Goal: Information Seeking & Learning: Learn about a topic

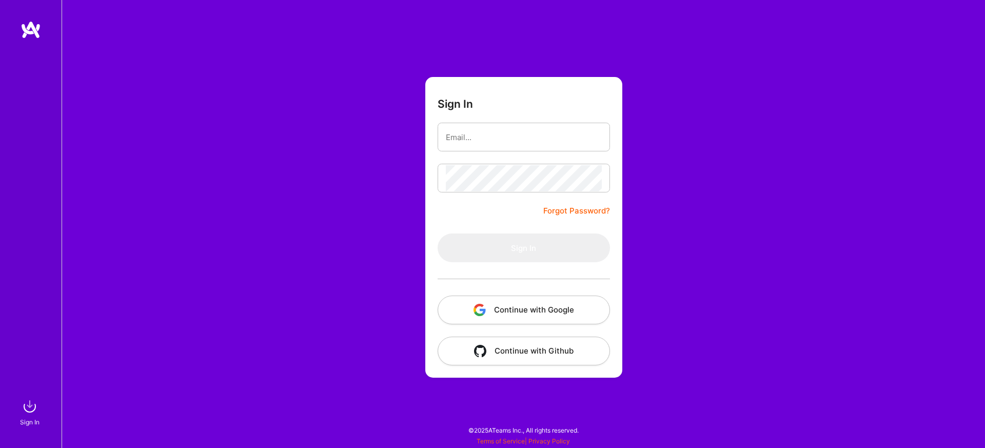
click at [477, 300] on button "Continue with Google" at bounding box center [524, 310] width 172 height 29
click at [575, 313] on button "Continue with Google" at bounding box center [524, 310] width 172 height 29
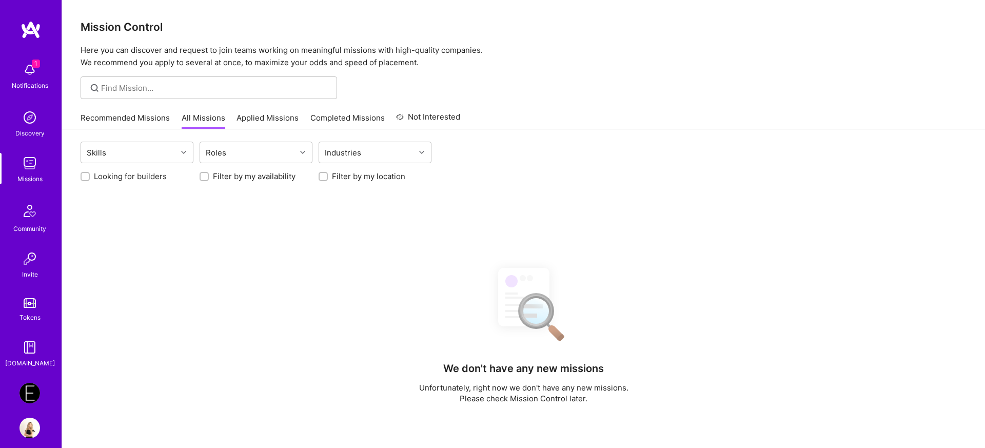
click at [34, 83] on div "Notifications" at bounding box center [30, 85] width 36 height 11
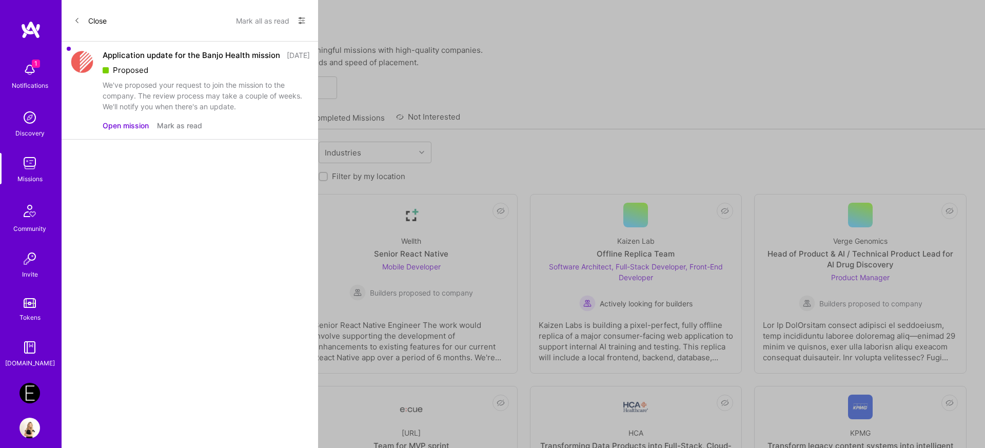
click at [144, 131] on button "Open mission" at bounding box center [126, 125] width 46 height 11
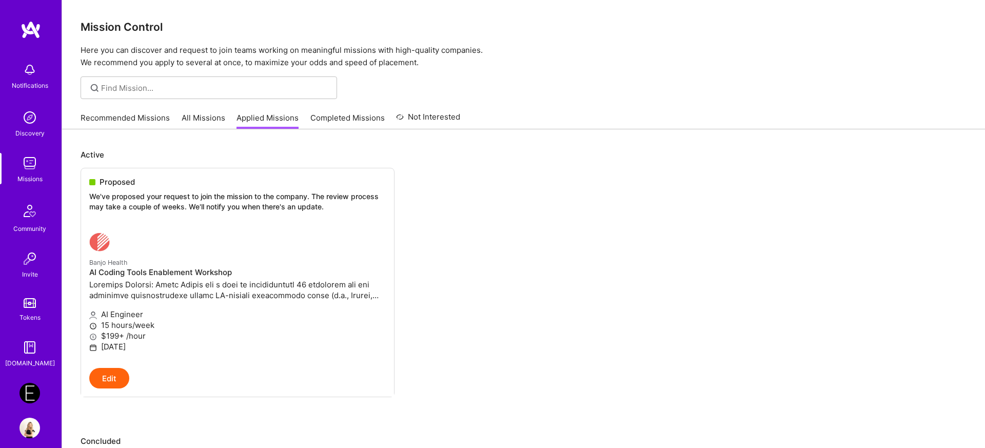
click at [135, 125] on link "Recommended Missions" at bounding box center [125, 120] width 89 height 17
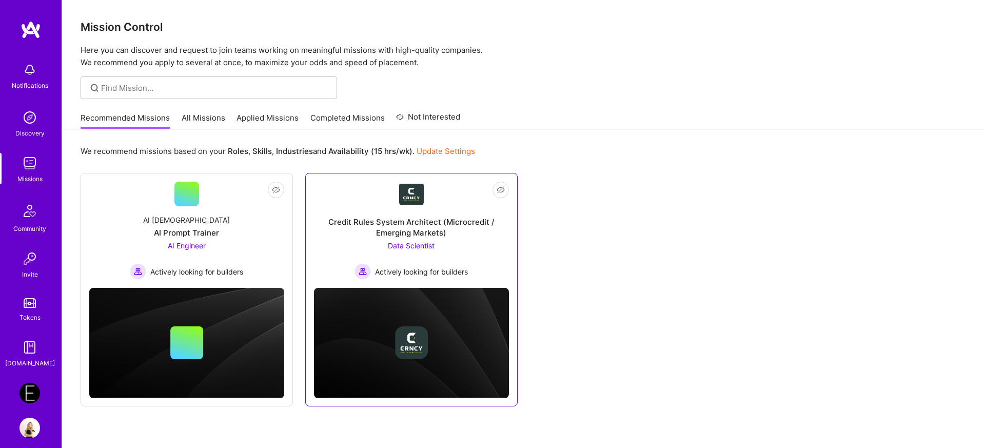
click at [423, 233] on div "Credit Rules System Architect (Microcredit / Emerging Markets)" at bounding box center [411, 228] width 195 height 22
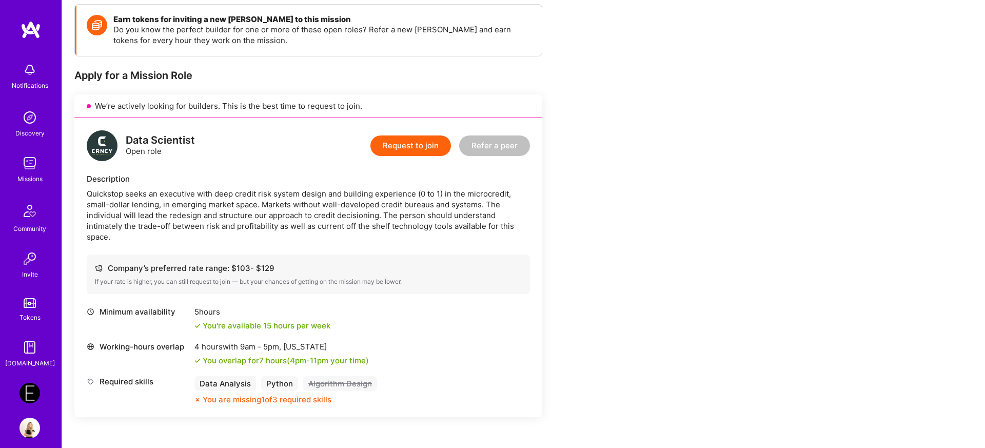
scroll to position [127, 0]
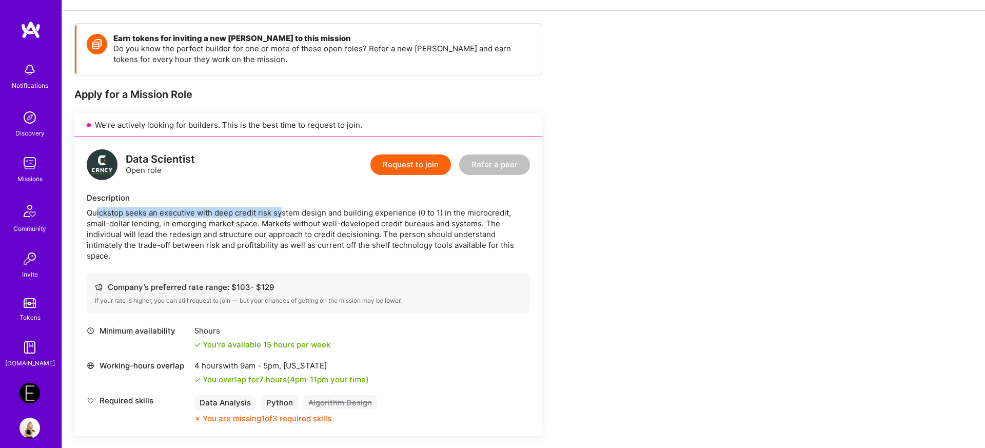
drag, startPoint x: 96, startPoint y: 215, endPoint x: 283, endPoint y: 217, distance: 186.2
click at [283, 217] on div "Quickstop seeks an executive with deep credit risk system design and building e…" at bounding box center [308, 234] width 443 height 54
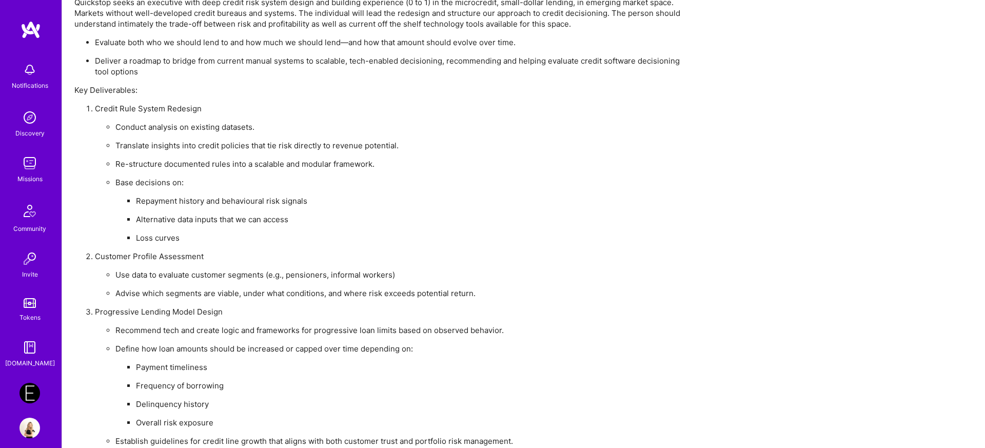
scroll to position [695, 0]
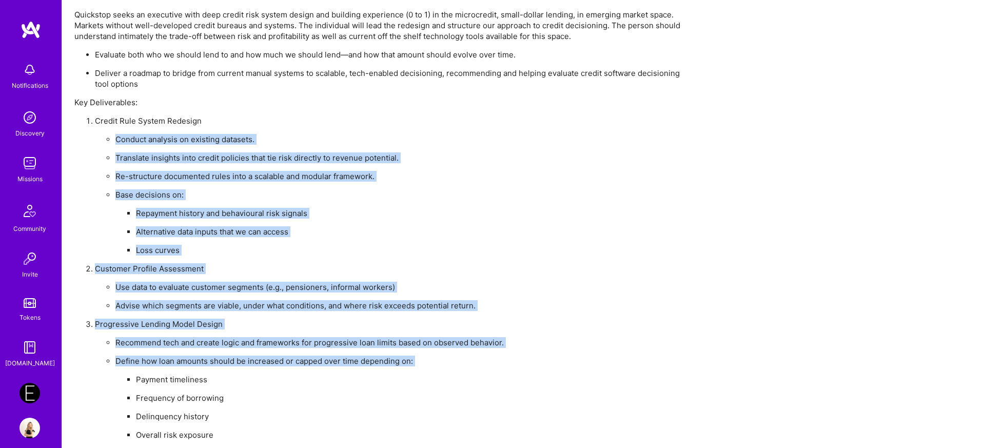
drag, startPoint x: 115, startPoint y: 139, endPoint x: 375, endPoint y: 373, distance: 349.8
click at [375, 373] on ol "Credit Rule System Redesign Conduct analysis on existing datasets. Translate in…" at bounding box center [382, 351] width 616 height 473
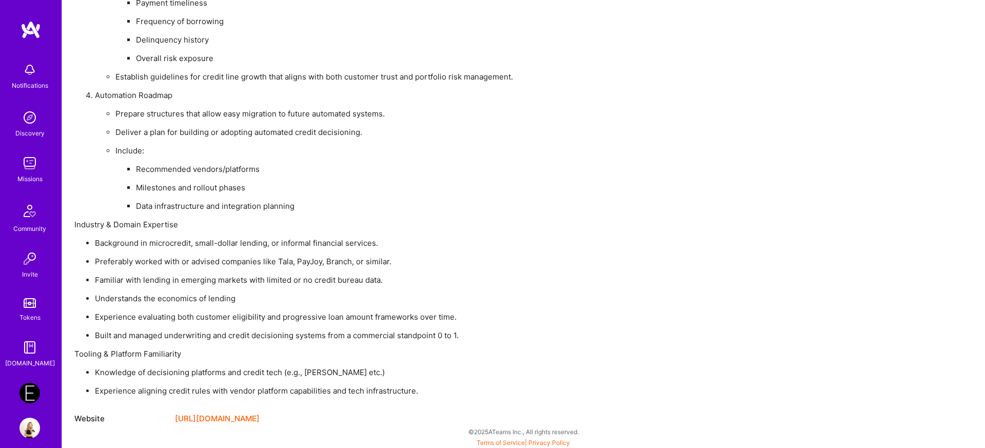
scroll to position [1073, 0]
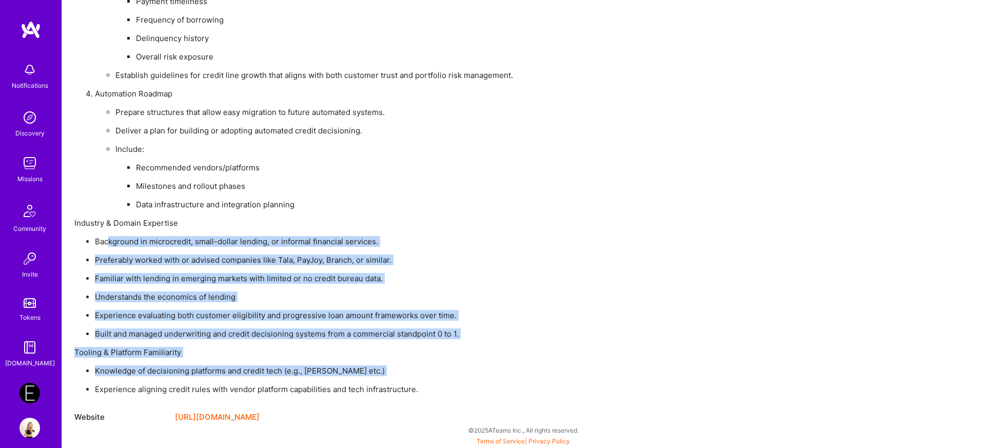
drag, startPoint x: 109, startPoint y: 240, endPoint x: 490, endPoint y: 383, distance: 407.4
click at [490, 383] on div "Quickstop seeks an executive with deep credit risk system design and building e…" at bounding box center [382, 12] width 616 height 763
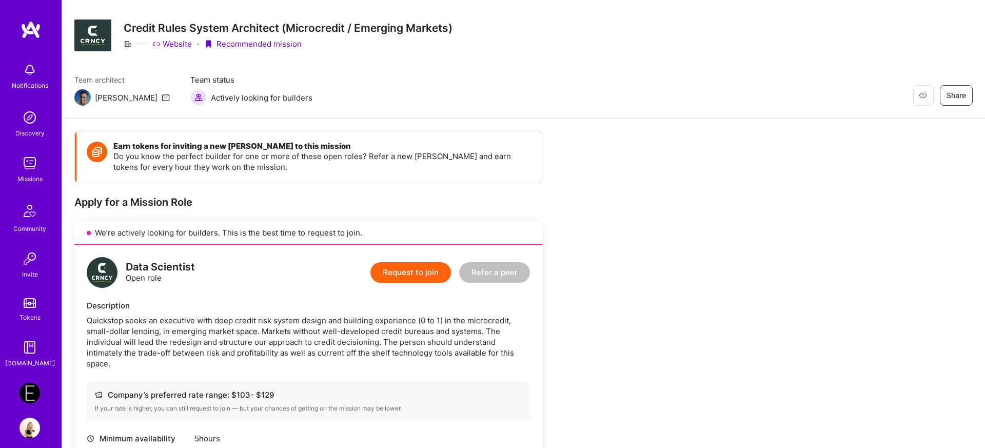
scroll to position [0, 0]
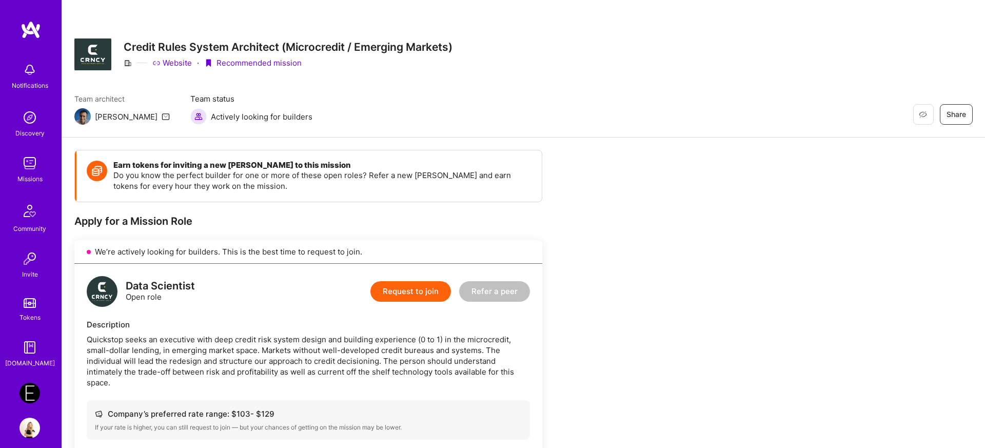
click at [34, 164] on img at bounding box center [29, 163] width 21 height 21
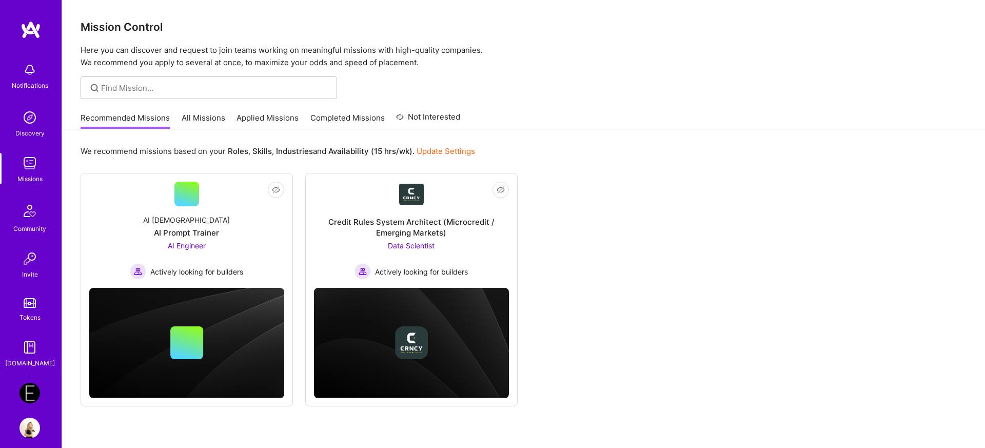
click at [209, 119] on link "All Missions" at bounding box center [204, 120] width 44 height 17
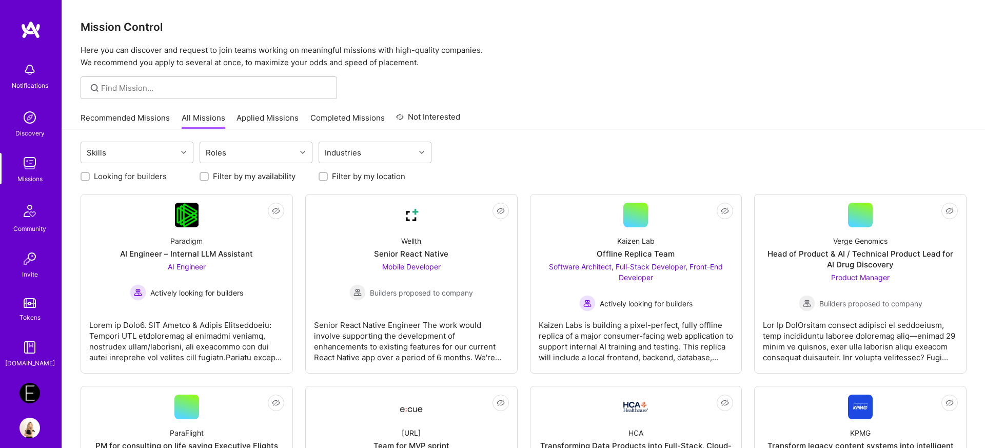
click at [115, 116] on link "Recommended Missions" at bounding box center [125, 120] width 89 height 17
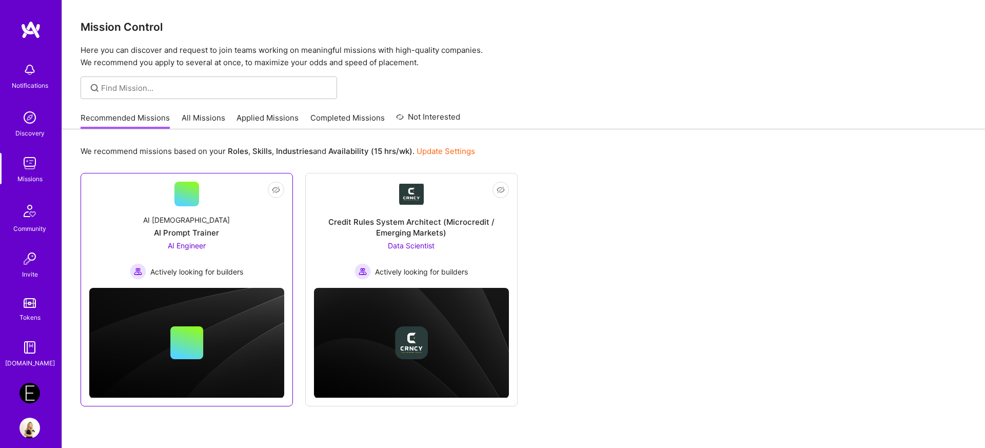
click at [224, 267] on span "Actively looking for builders" at bounding box center [196, 271] width 93 height 11
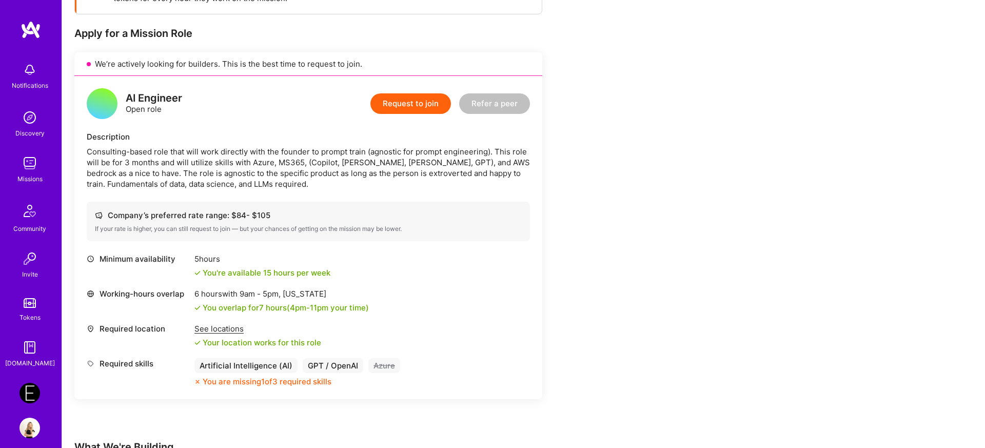
scroll to position [175, 0]
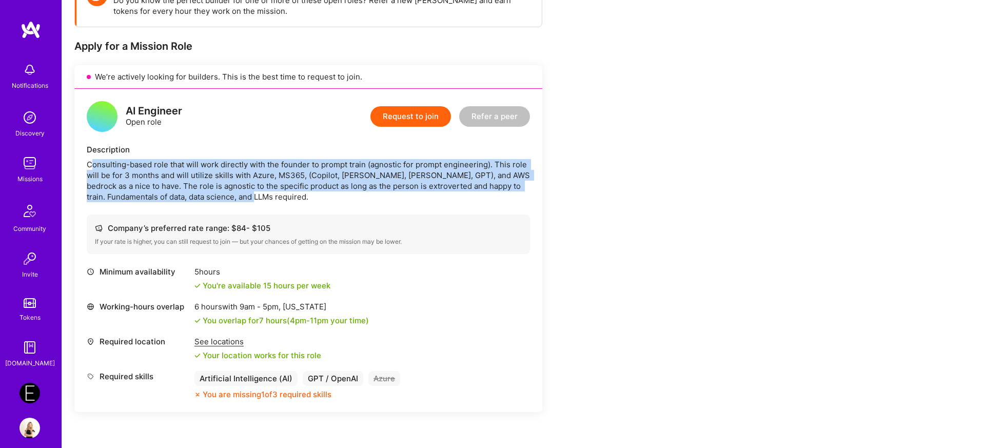
drag, startPoint x: 93, startPoint y: 162, endPoint x: 252, endPoint y: 201, distance: 163.6
click at [252, 201] on div "Consulting-based role that will work directly with the founder to prompt train …" at bounding box center [308, 180] width 443 height 43
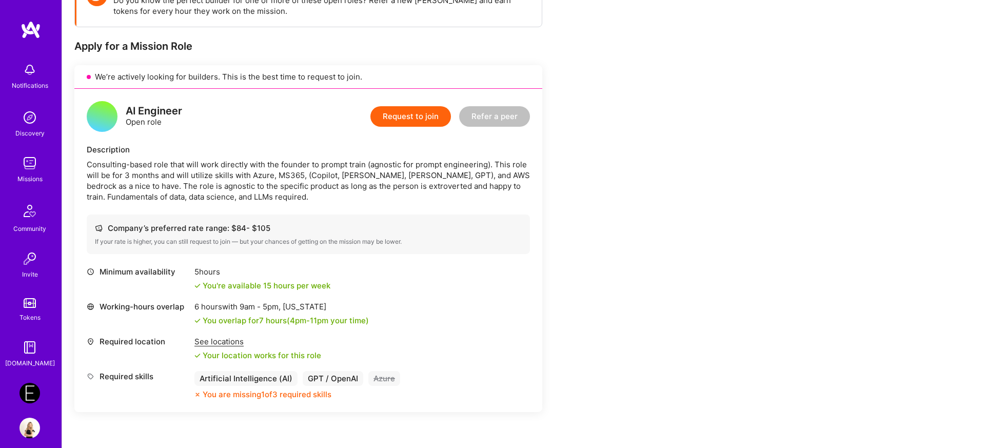
click at [150, 163] on div "Consulting-based role that will work directly with the founder to prompt train …" at bounding box center [308, 180] width 443 height 43
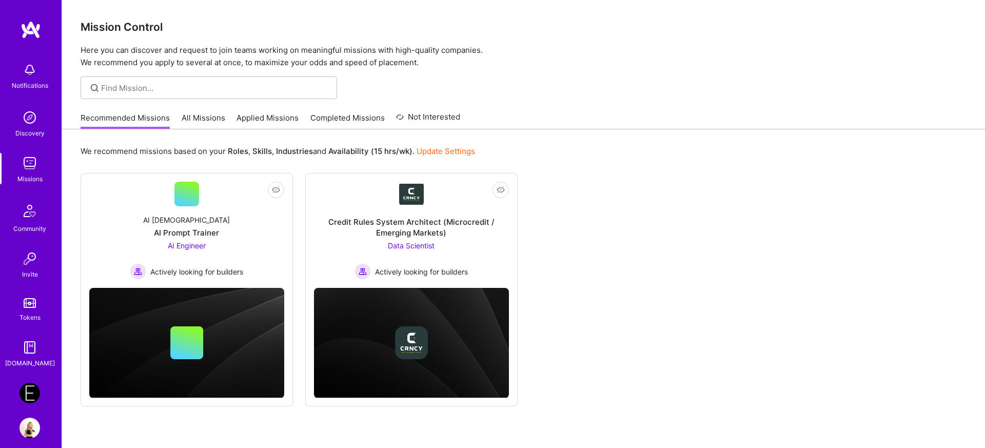
click at [194, 116] on link "All Missions" at bounding box center [204, 120] width 44 height 17
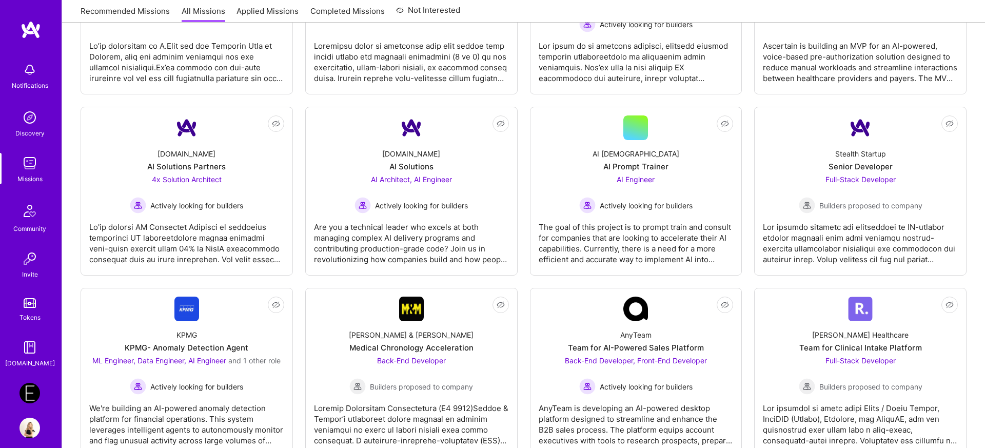
scroll to position [1601, 0]
click at [874, 174] on span "Full-Stack Developer" at bounding box center [861, 178] width 70 height 9
click at [681, 356] on span "Back-End Developer, Front-End Developer" at bounding box center [636, 360] width 142 height 9
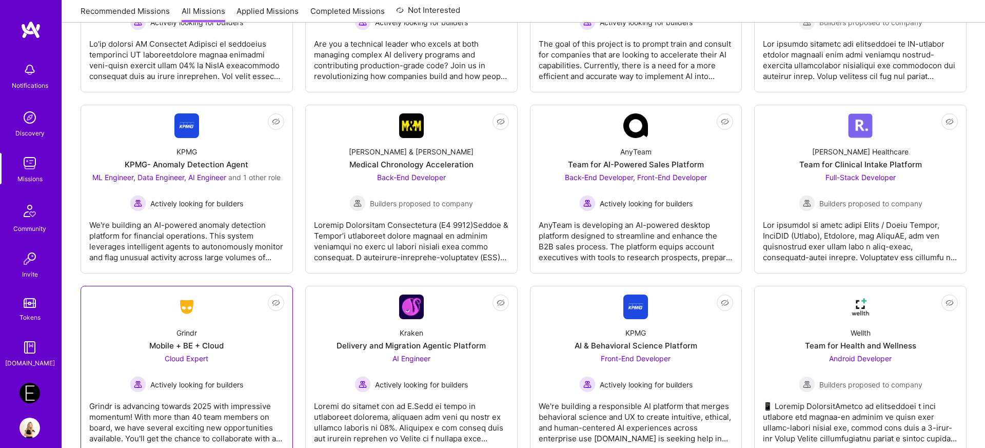
scroll to position [1765, 0]
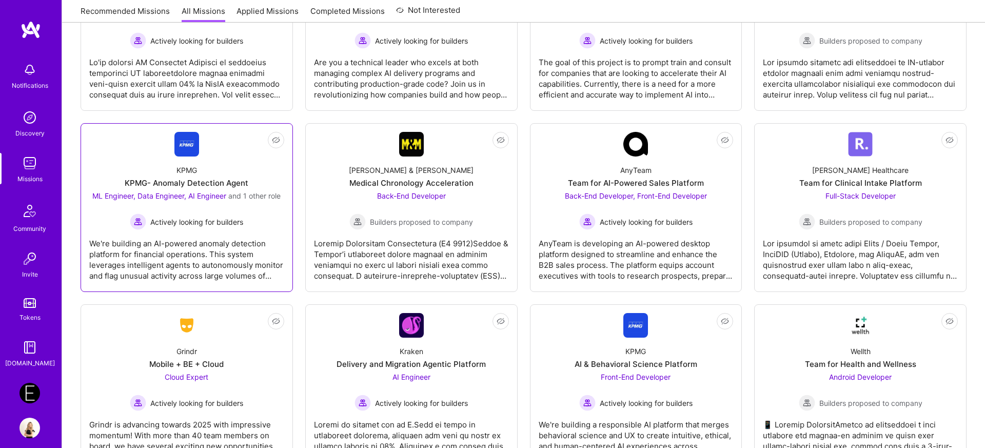
click at [187, 178] on div "KPMG- Anomaly Detection Agent" at bounding box center [187, 183] width 124 height 11
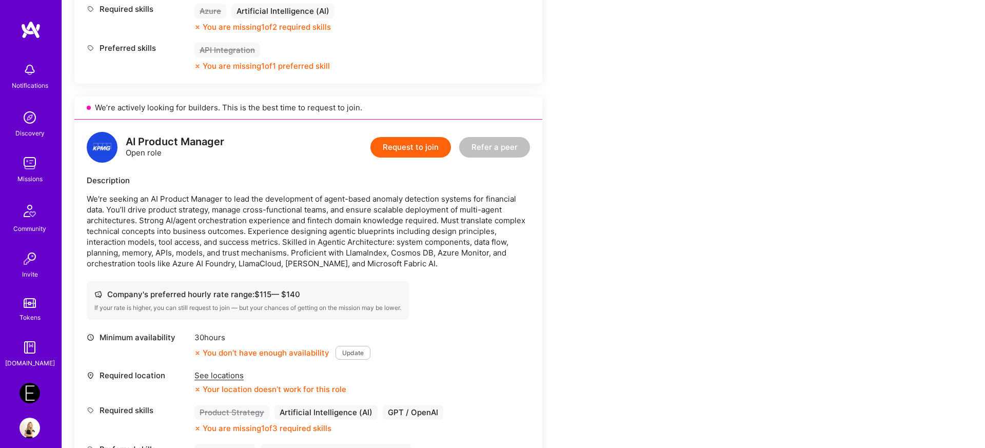
scroll to position [873, 0]
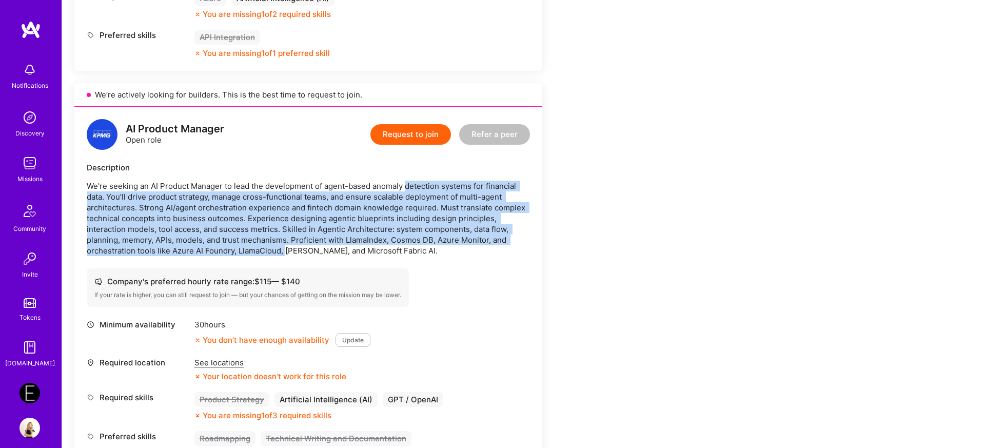
drag, startPoint x: 408, startPoint y: 186, endPoint x: 285, endPoint y: 252, distance: 140.2
click at [285, 252] on p "We're seeking an AI Product Manager to lead the development of agent-based anom…" at bounding box center [308, 218] width 443 height 75
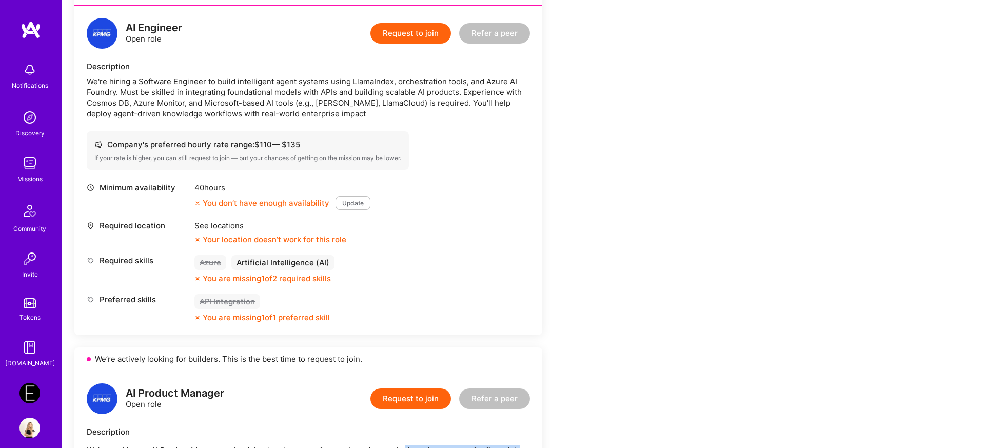
scroll to position [623, 0]
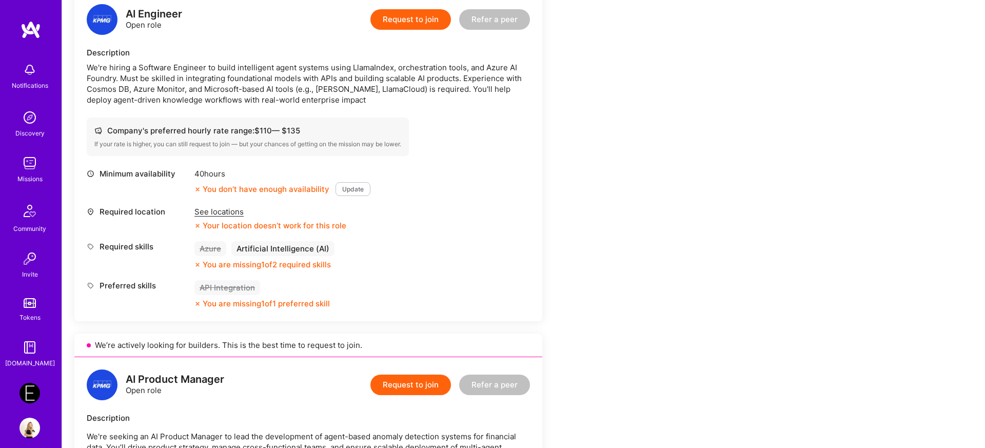
click at [226, 209] on div "See locations" at bounding box center [270, 211] width 152 height 11
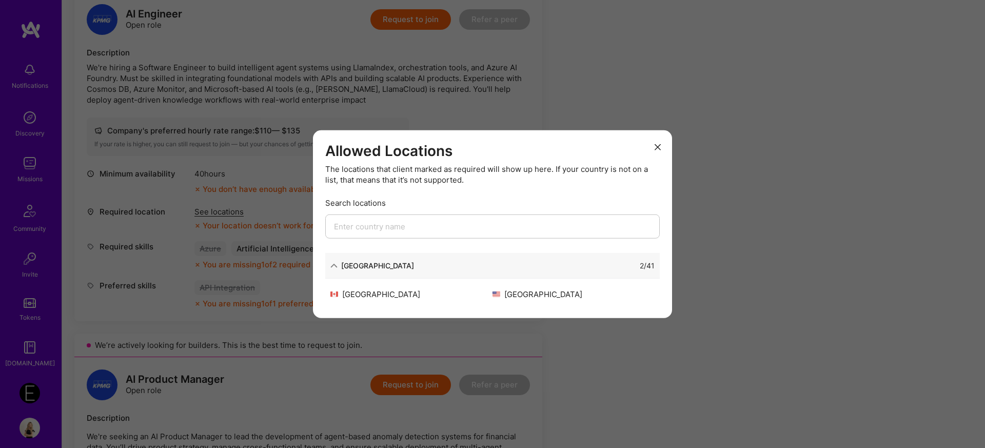
click at [659, 144] on icon "modal" at bounding box center [658, 147] width 6 height 6
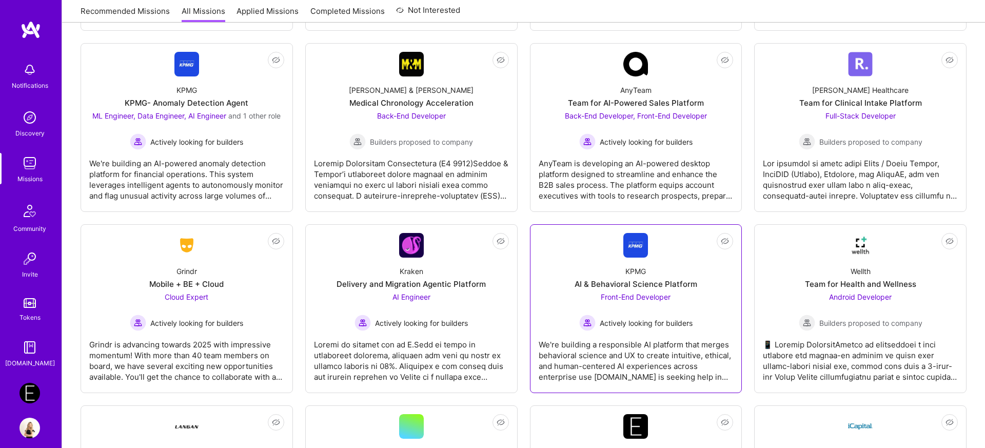
scroll to position [1863, 0]
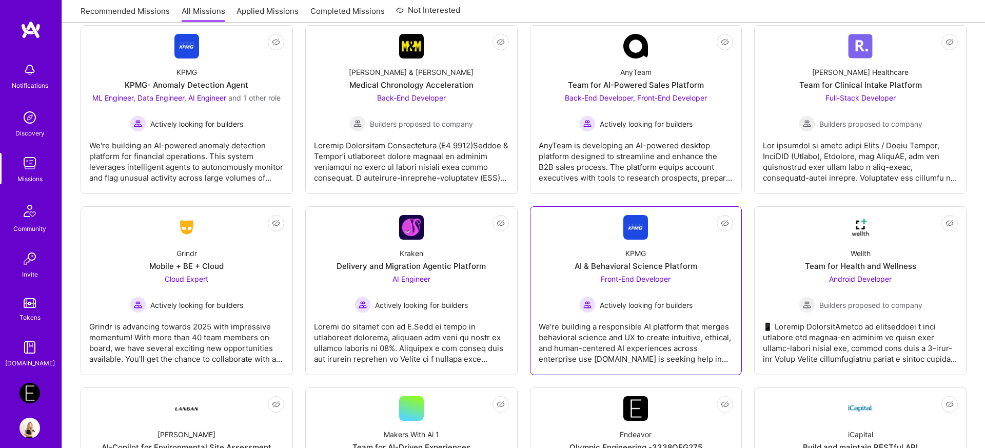
click at [660, 274] on span "Front-End Developer" at bounding box center [636, 278] width 70 height 9
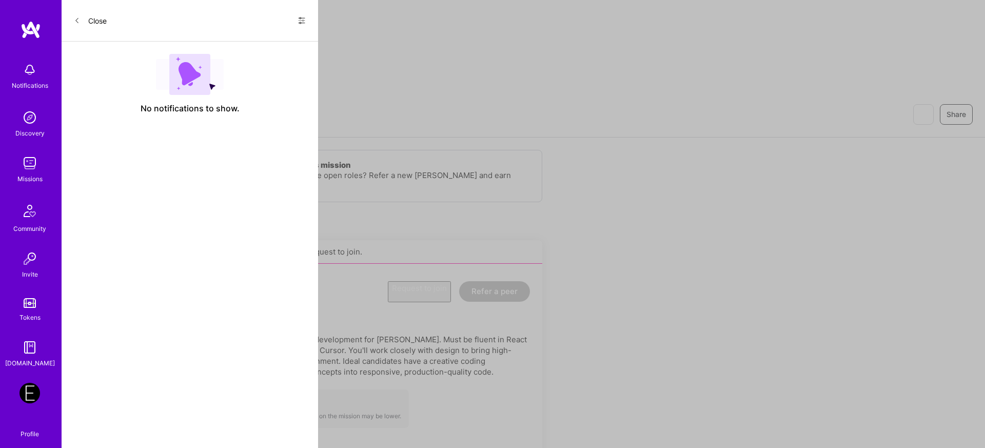
scroll to position [1863, 0]
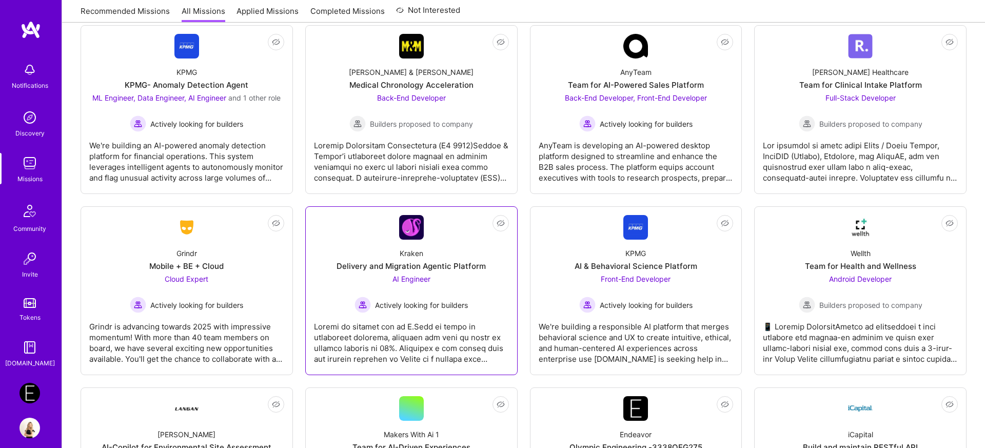
click at [414, 313] on div at bounding box center [411, 338] width 195 height 51
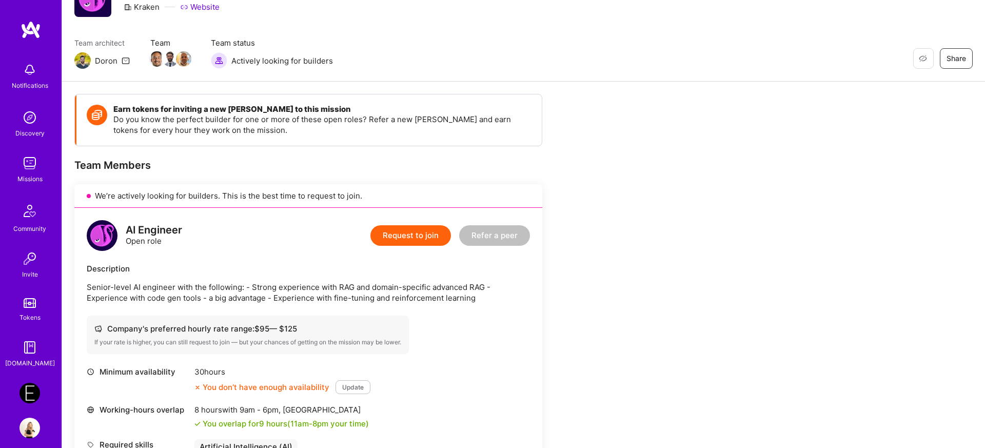
scroll to position [56, 0]
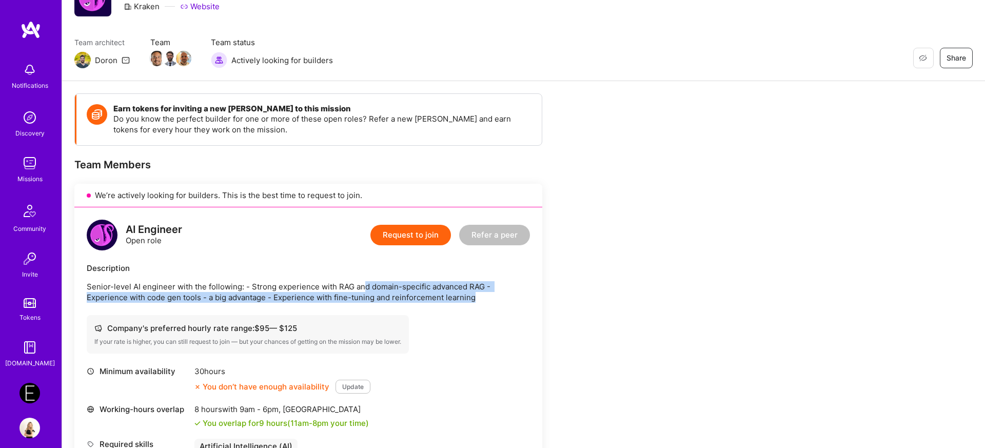
drag, startPoint x: 364, startPoint y: 283, endPoint x: 309, endPoint y: 304, distance: 58.8
click at [309, 304] on div "AI Engineer Open role Request to join Refer a peer Description Senior-level AI …" at bounding box center [308, 336] width 468 height 259
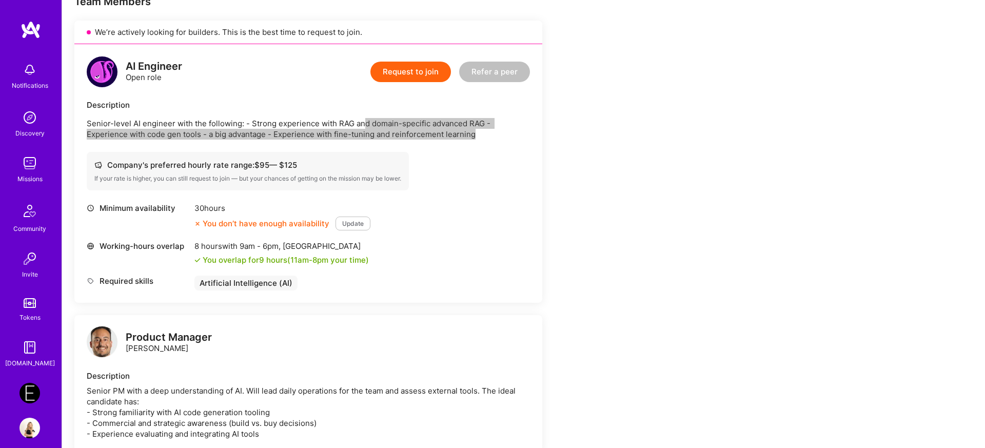
scroll to position [0, 0]
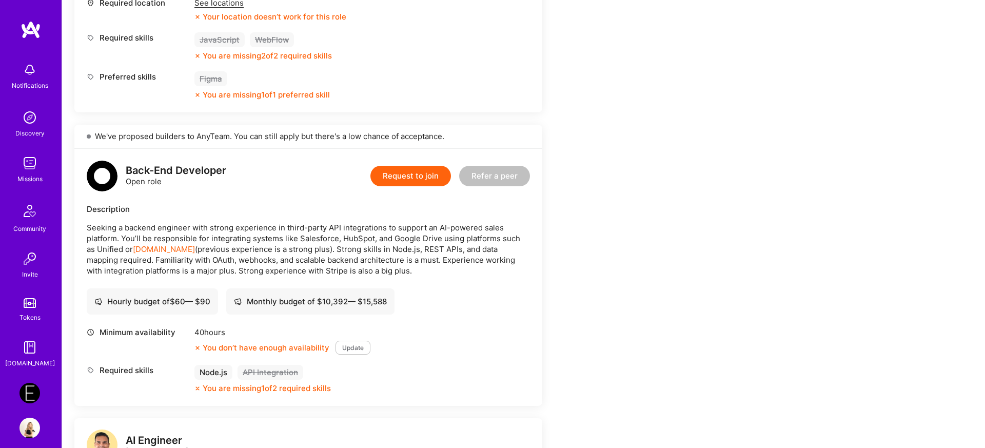
scroll to position [512, 0]
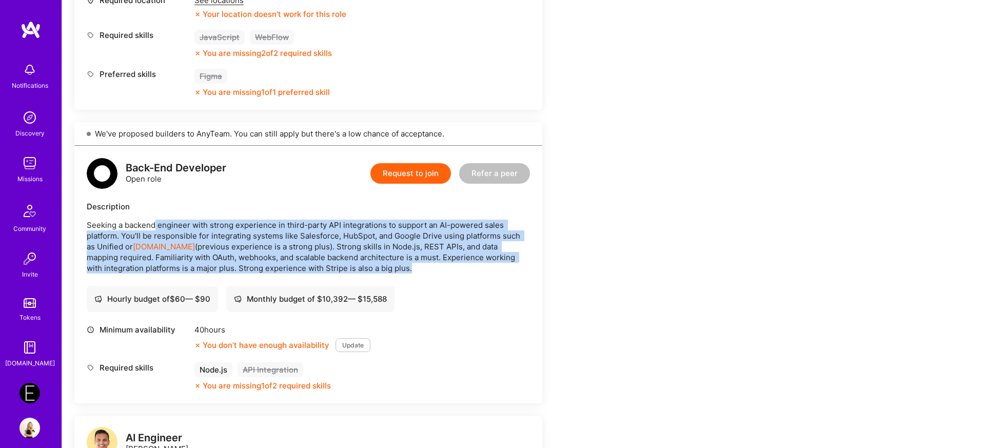
drag, startPoint x: 156, startPoint y: 227, endPoint x: 390, endPoint y: 265, distance: 236.4
click at [390, 265] on p "Seeking a backend engineer with strong experience in third-party API integratio…" at bounding box center [308, 247] width 443 height 54
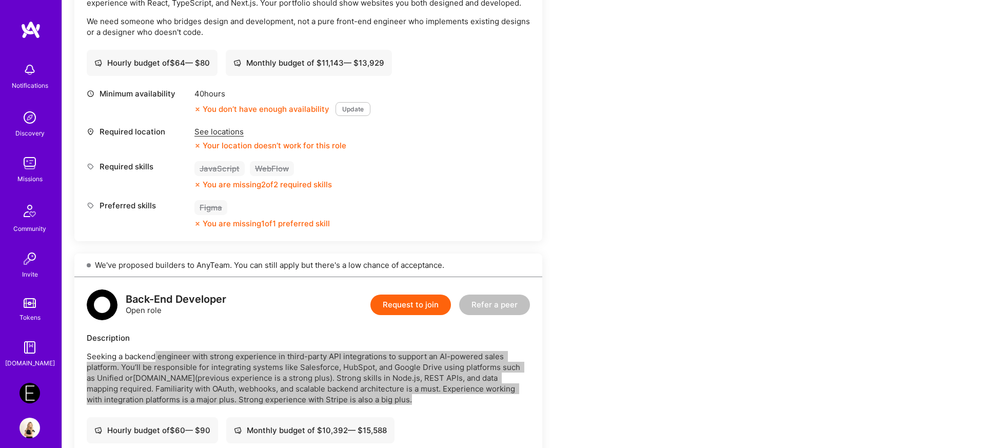
scroll to position [399, 0]
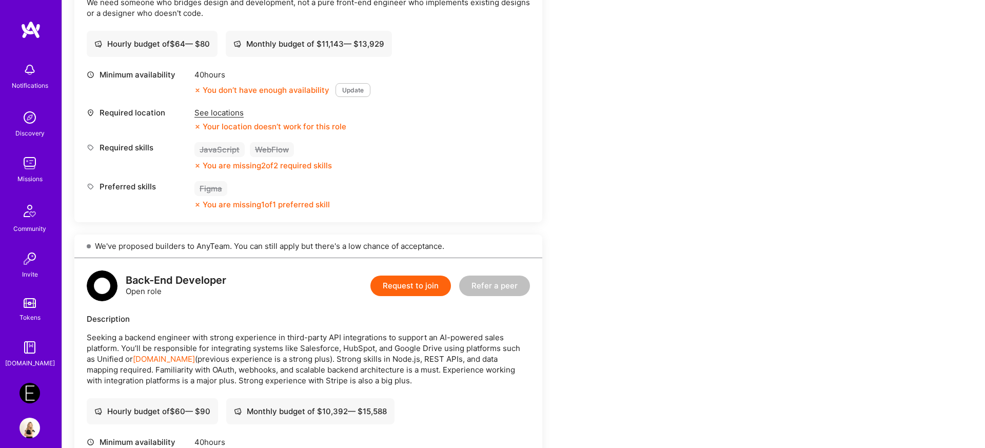
click at [229, 113] on div "See locations" at bounding box center [270, 112] width 152 height 11
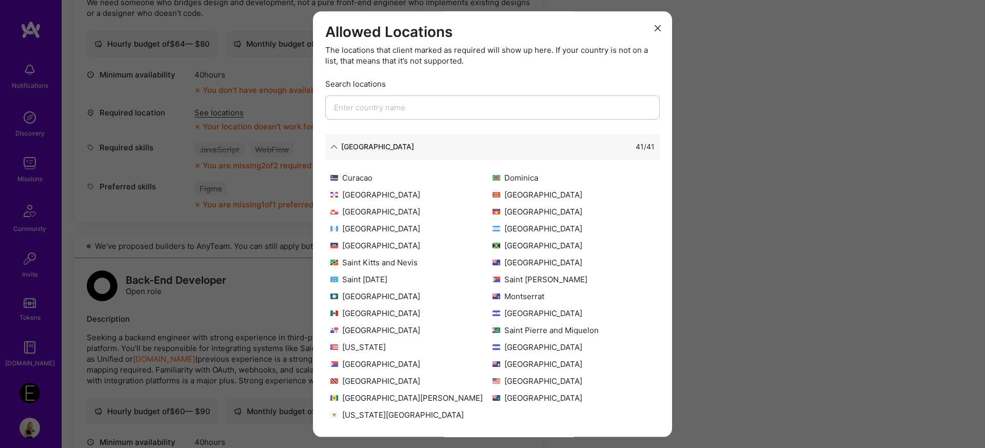
scroll to position [0, 0]
